Goal: Information Seeking & Learning: Compare options

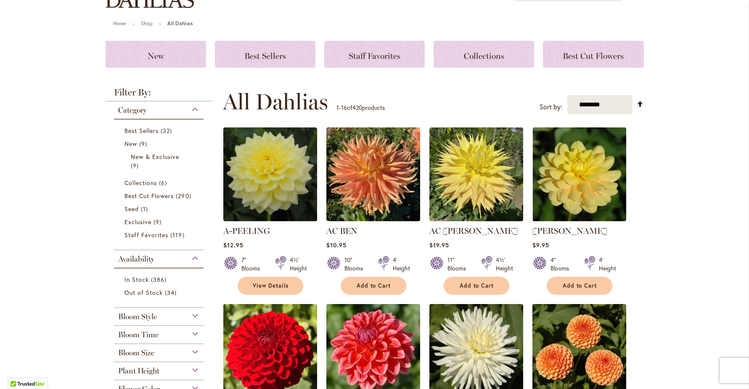
scroll to position [69, 0]
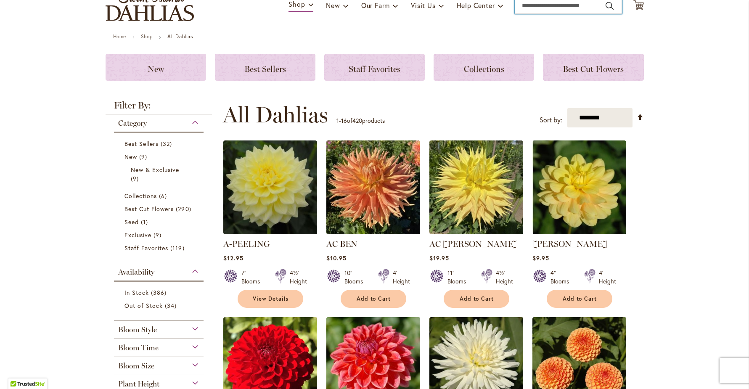
click at [543, 8] on input "Search" at bounding box center [568, 5] width 107 height 17
type input "**********"
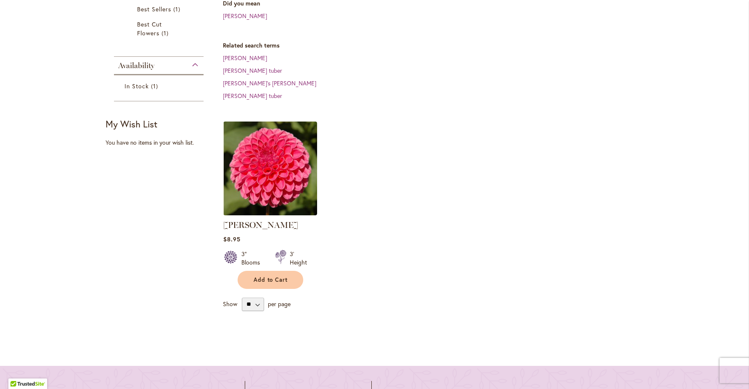
scroll to position [230, 0]
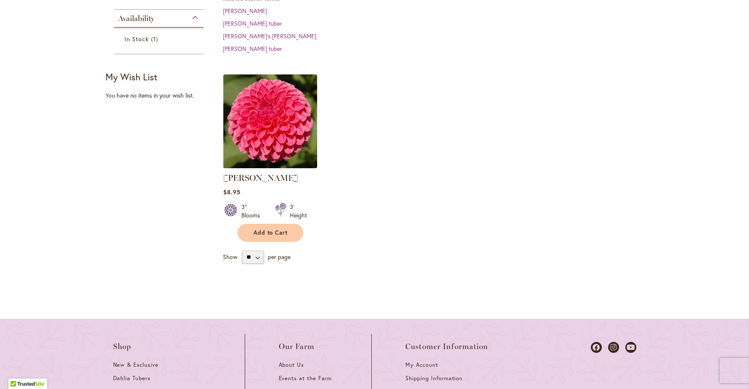
click at [284, 136] on img at bounding box center [270, 121] width 98 height 98
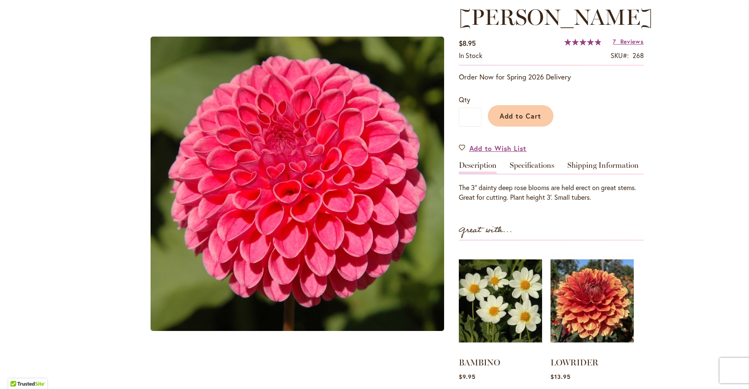
scroll to position [119, 0]
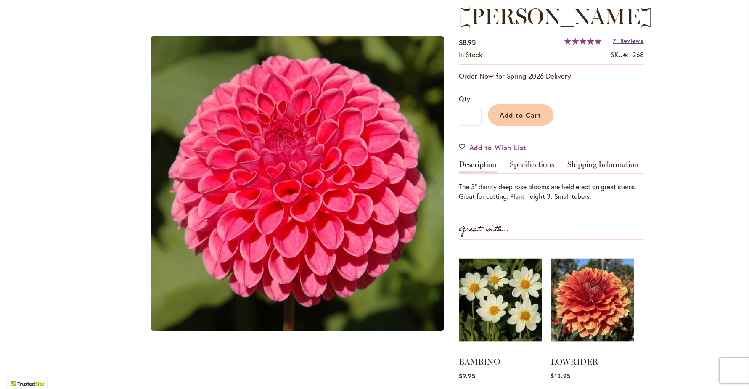
click at [636, 43] on span "Reviews" at bounding box center [632, 41] width 24 height 8
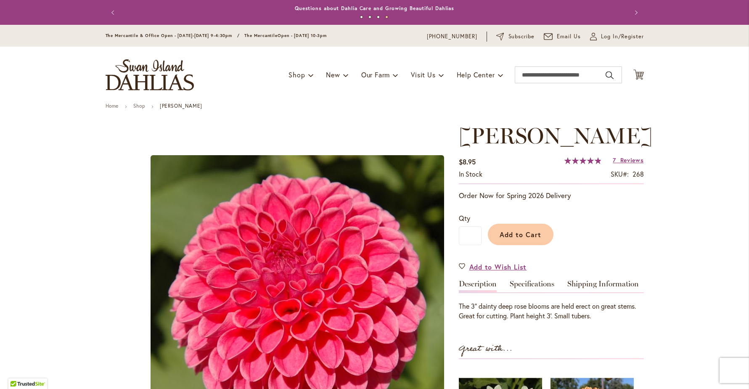
scroll to position [0, 0]
click at [529, 289] on link "Specifications" at bounding box center [532, 286] width 45 height 12
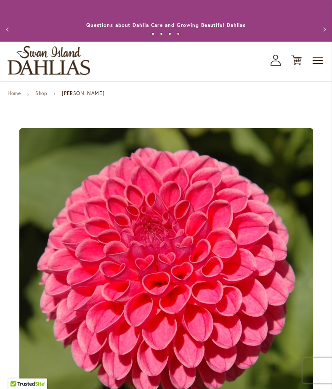
scroll to position [518, 0]
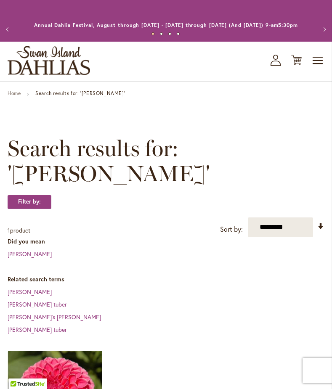
scroll to position [12, 0]
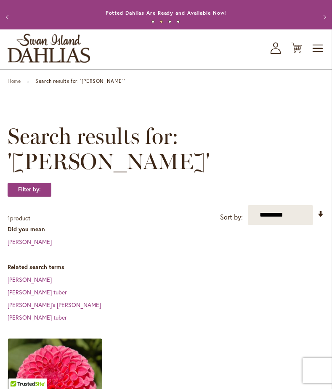
click at [274, 54] on icon "My Account" at bounding box center [275, 47] width 10 height 11
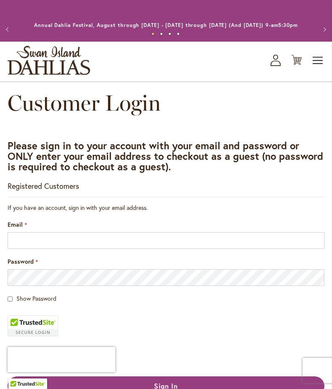
click at [312, 69] on span "Toggle Nav" at bounding box center [318, 60] width 13 height 17
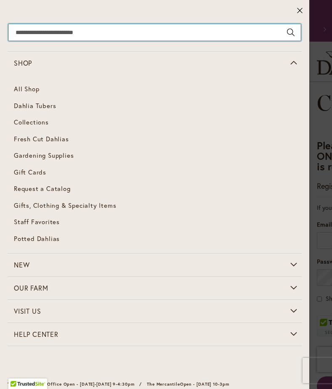
click at [151, 29] on input "Search" at bounding box center [154, 32] width 292 height 17
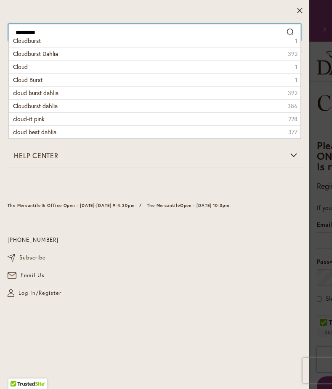
type input "**********"
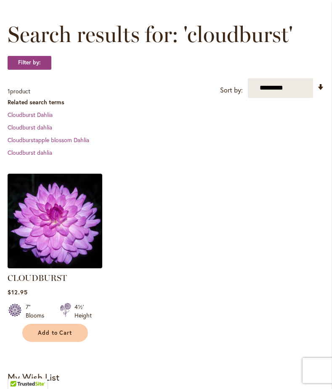
scroll to position [114, 0]
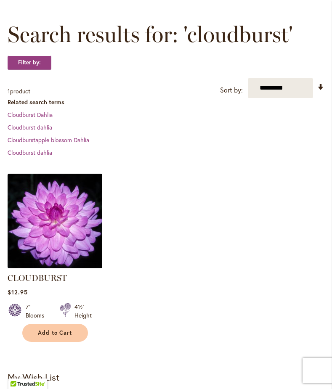
click at [34, 210] on img at bounding box center [54, 220] width 99 height 99
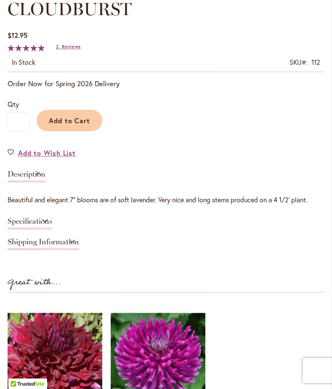
scroll to position [463, 0]
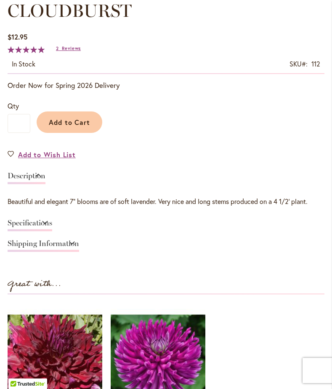
click at [52, 231] on link "Specifications" at bounding box center [30, 225] width 45 height 12
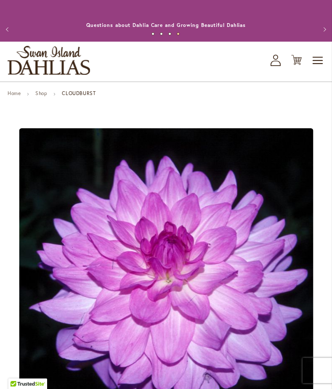
scroll to position [0, 0]
click at [318, 68] on span "Toggle Nav" at bounding box center [318, 60] width 13 height 17
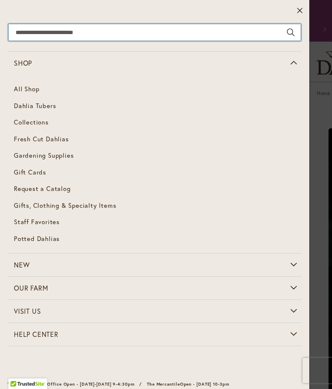
click at [161, 35] on input "Search" at bounding box center [154, 32] width 292 height 17
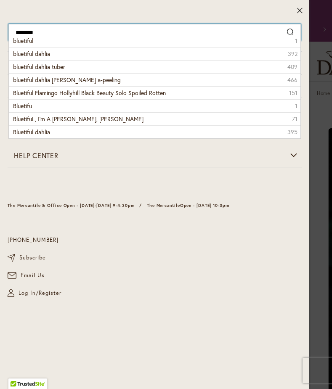
type input "*********"
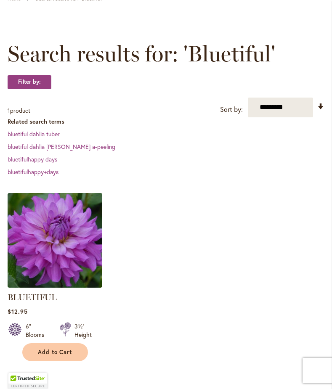
scroll to position [95, 0]
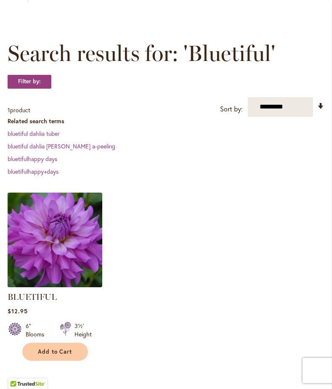
click at [69, 252] on img at bounding box center [54, 239] width 99 height 99
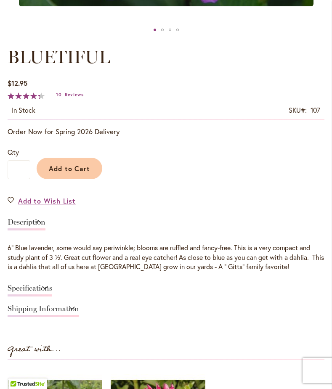
scroll to position [332, 0]
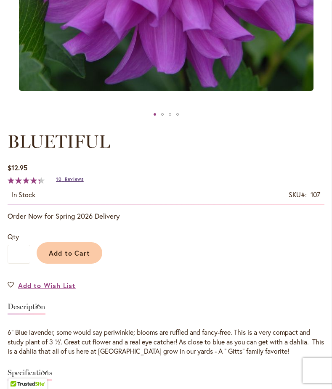
click at [82, 182] on span "Reviews" at bounding box center [74, 179] width 19 height 6
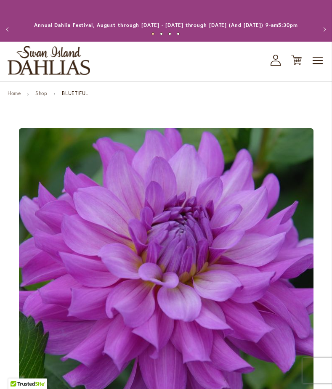
scroll to position [0, 0]
click at [316, 69] on span "Toggle Nav" at bounding box center [318, 60] width 13 height 17
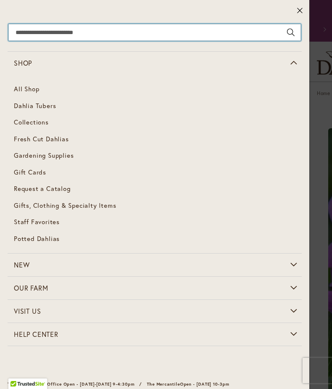
click at [154, 37] on input "Search" at bounding box center [154, 32] width 292 height 17
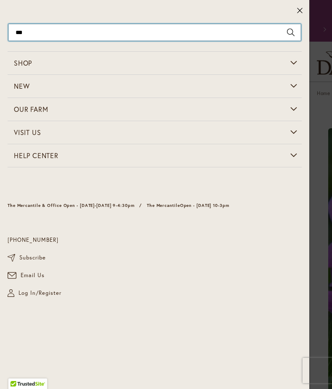
type input "****"
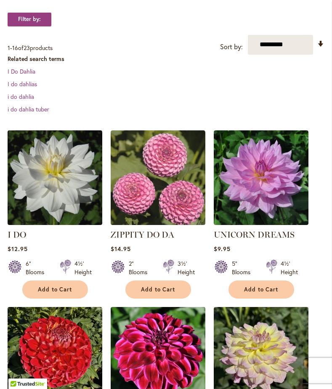
scroll to position [159, 0]
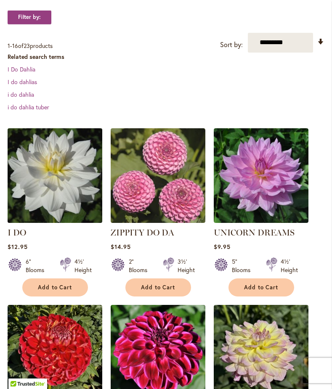
click at [49, 188] on img at bounding box center [54, 175] width 99 height 99
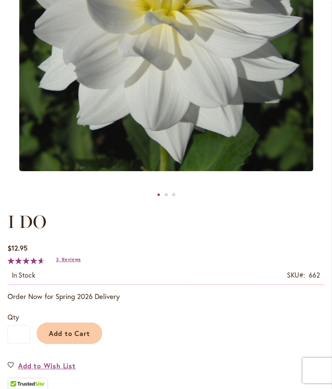
scroll to position [379, 0]
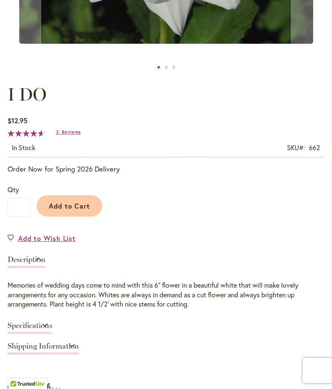
click at [166, 69] on div "I DO" at bounding box center [166, 67] width 3 height 3
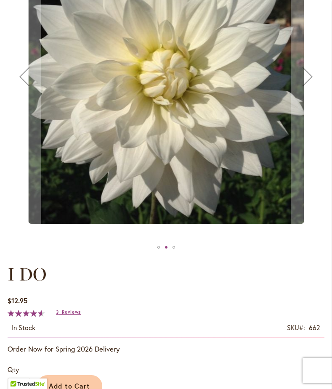
scroll to position [197, 0]
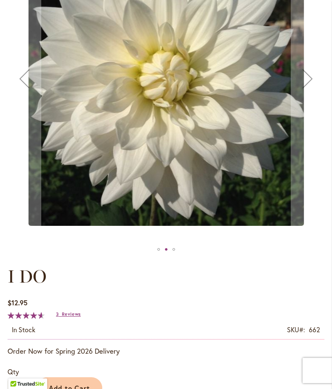
click at [174, 251] on div "I DO" at bounding box center [173, 249] width 3 height 3
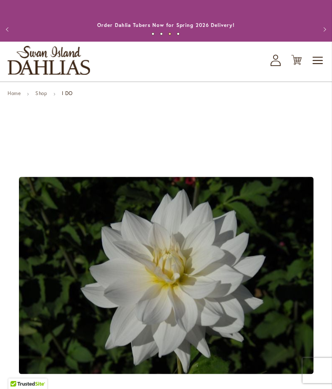
scroll to position [0, 0]
click at [317, 69] on span "Toggle Nav" at bounding box center [318, 60] width 13 height 17
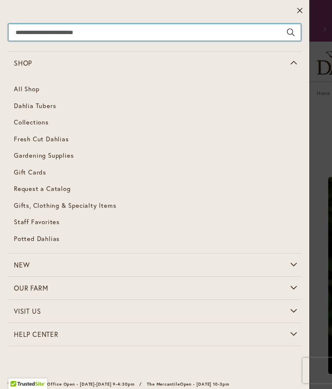
click at [203, 30] on input "Search" at bounding box center [154, 32] width 292 height 17
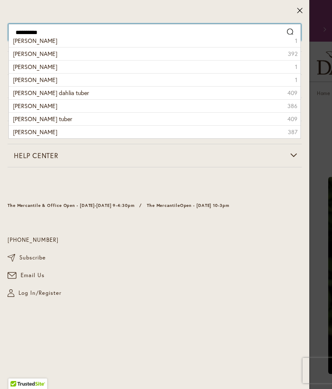
type input "**********"
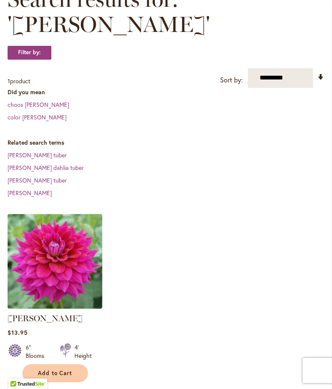
scroll to position [160, 0]
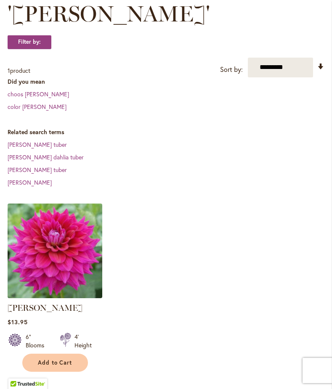
click at [19, 262] on img at bounding box center [54, 250] width 99 height 99
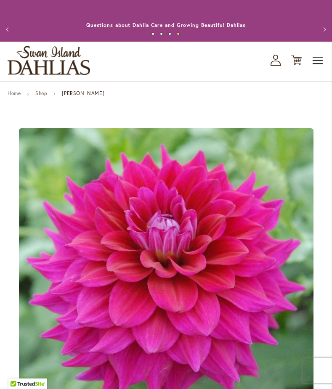
click at [323, 66] on span "Toggle Nav" at bounding box center [318, 60] width 13 height 17
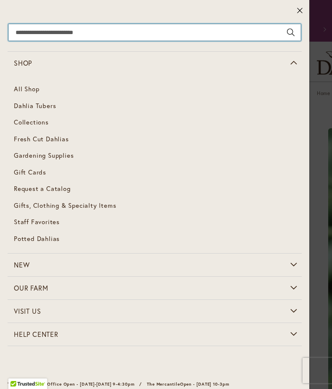
click at [146, 37] on input "Search" at bounding box center [154, 32] width 292 height 17
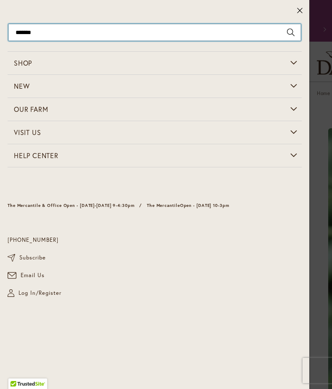
type input "********"
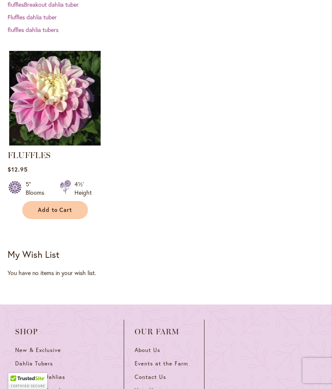
scroll to position [238, 0]
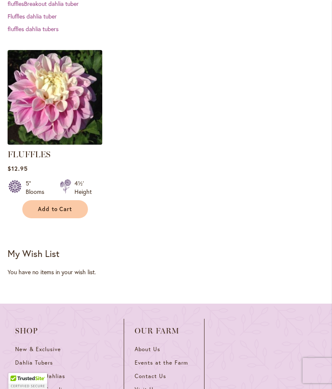
click at [60, 129] on img at bounding box center [54, 97] width 99 height 99
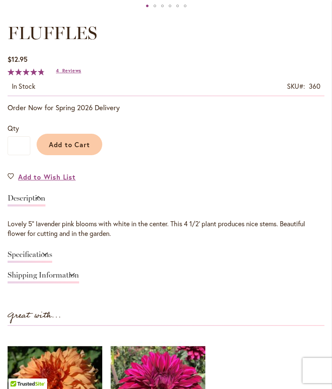
scroll to position [509, 0]
